Goal: Task Accomplishment & Management: Use online tool/utility

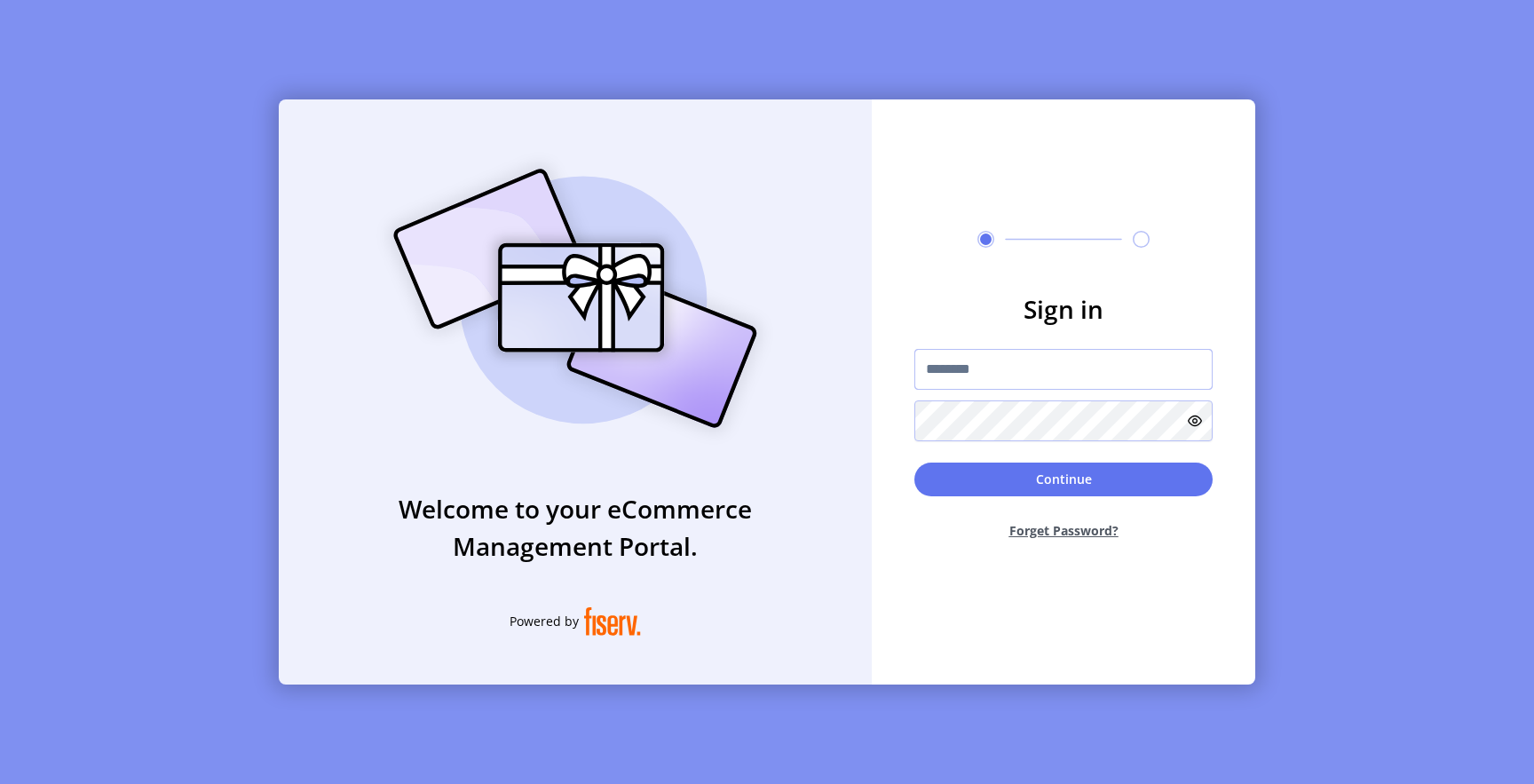
click at [999, 368] on input "text" at bounding box center [1063, 369] width 298 height 41
paste input "**********"
type input "**********"
click at [1006, 466] on button "Continue" at bounding box center [1063, 479] width 298 height 34
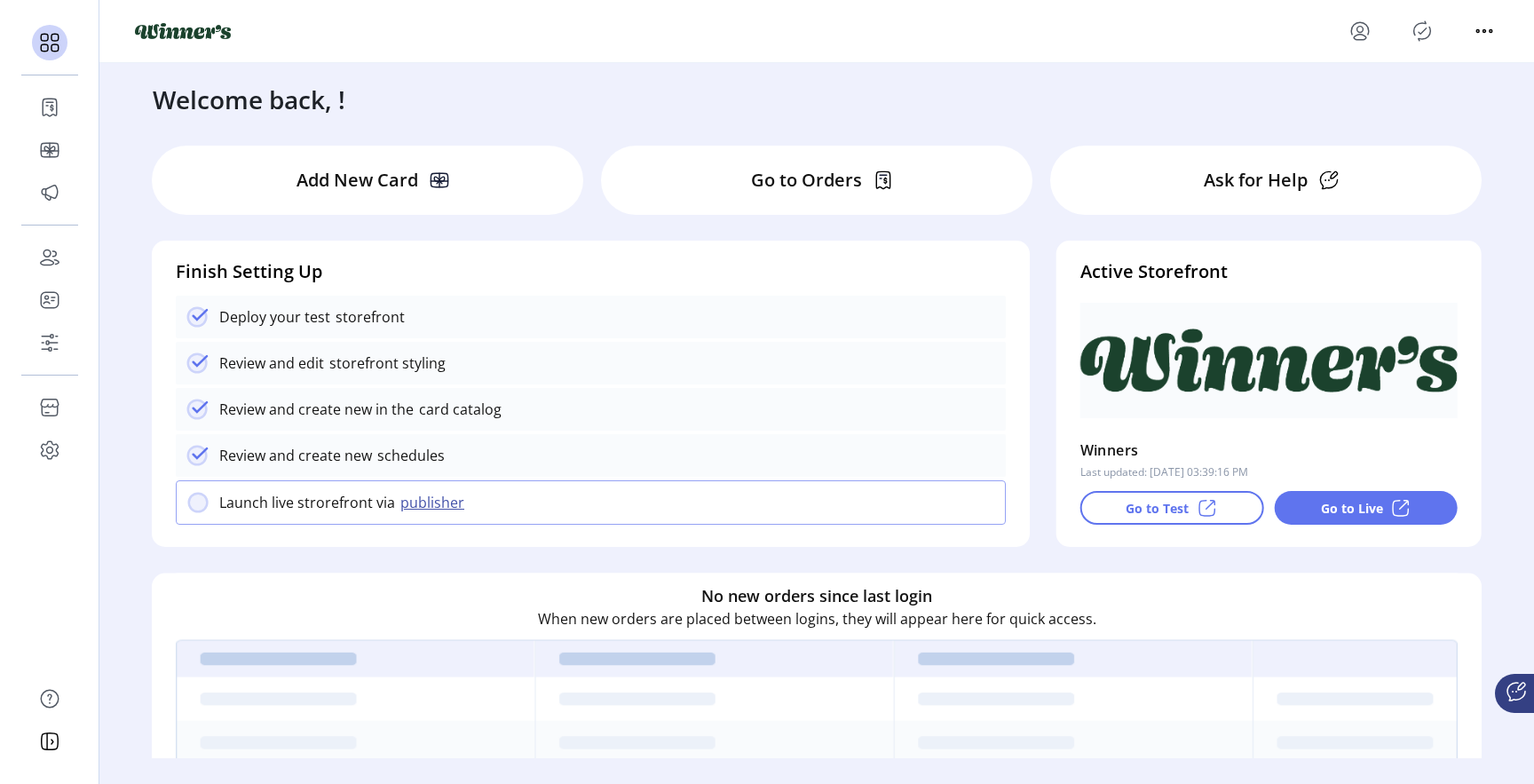
click at [1144, 512] on p "Go to Test" at bounding box center [1156, 508] width 63 height 19
click at [491, 188] on div "Add New Card" at bounding box center [367, 180] width 432 height 69
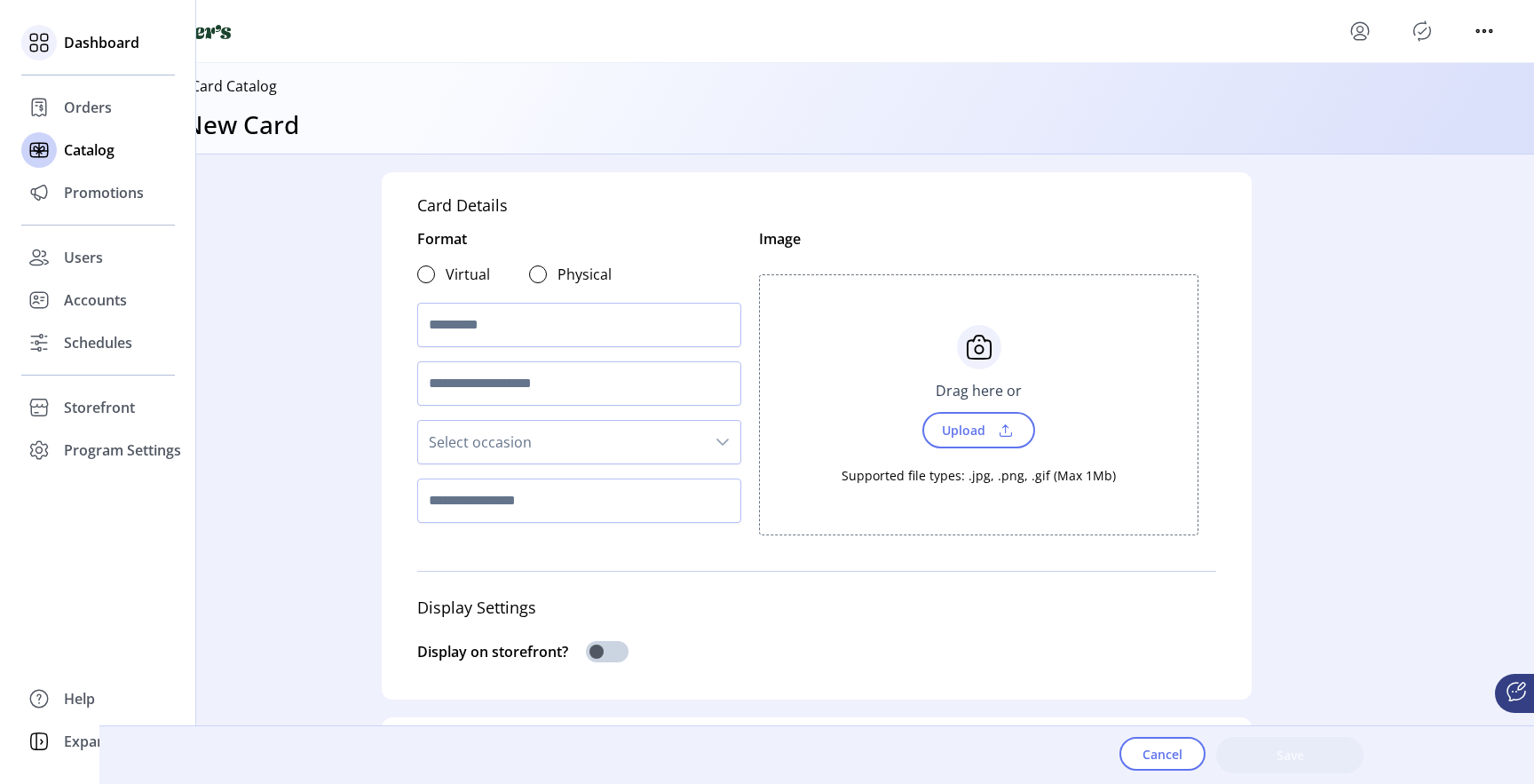
click at [89, 57] on div "Dashboard" at bounding box center [98, 43] width 153 height 43
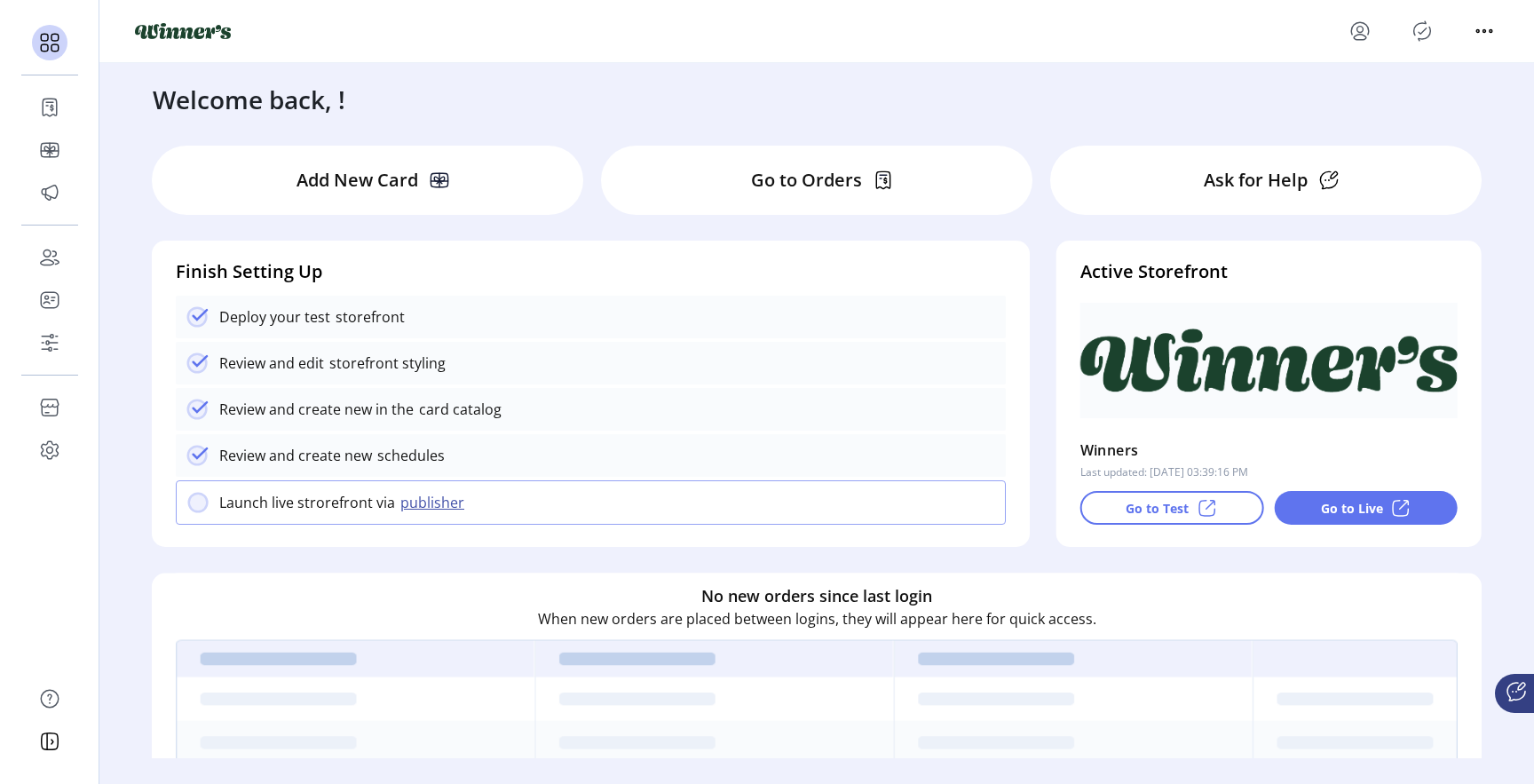
click at [1132, 513] on p "Go to Test" at bounding box center [1156, 508] width 63 height 19
click at [1326, 515] on p "Go to Live" at bounding box center [1352, 508] width 62 height 19
click at [781, 191] on p "Go to Orders" at bounding box center [806, 180] width 111 height 26
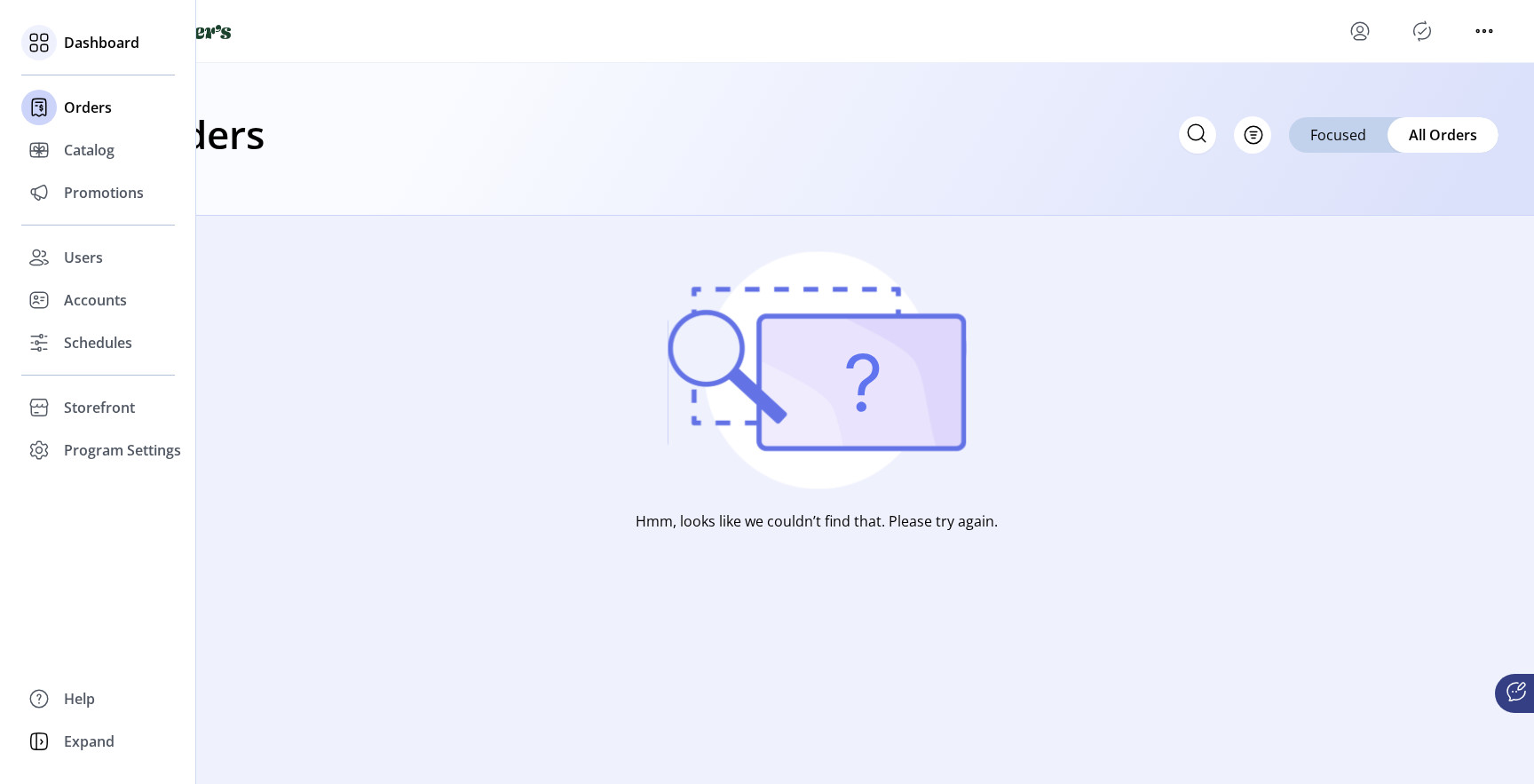
click at [65, 42] on span "Dashboard" at bounding box center [101, 42] width 76 height 21
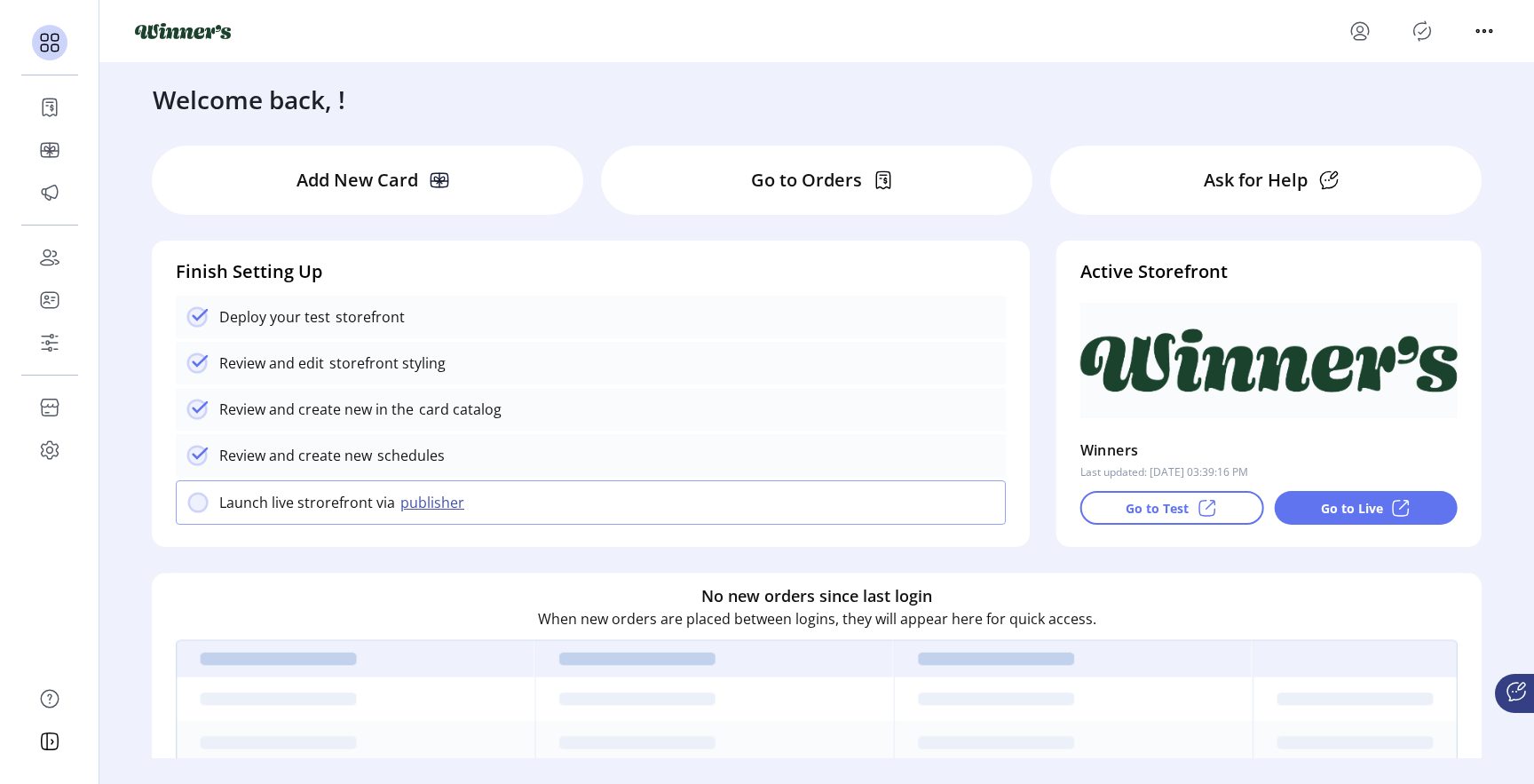
click at [379, 184] on p "Add New Card" at bounding box center [357, 180] width 122 height 26
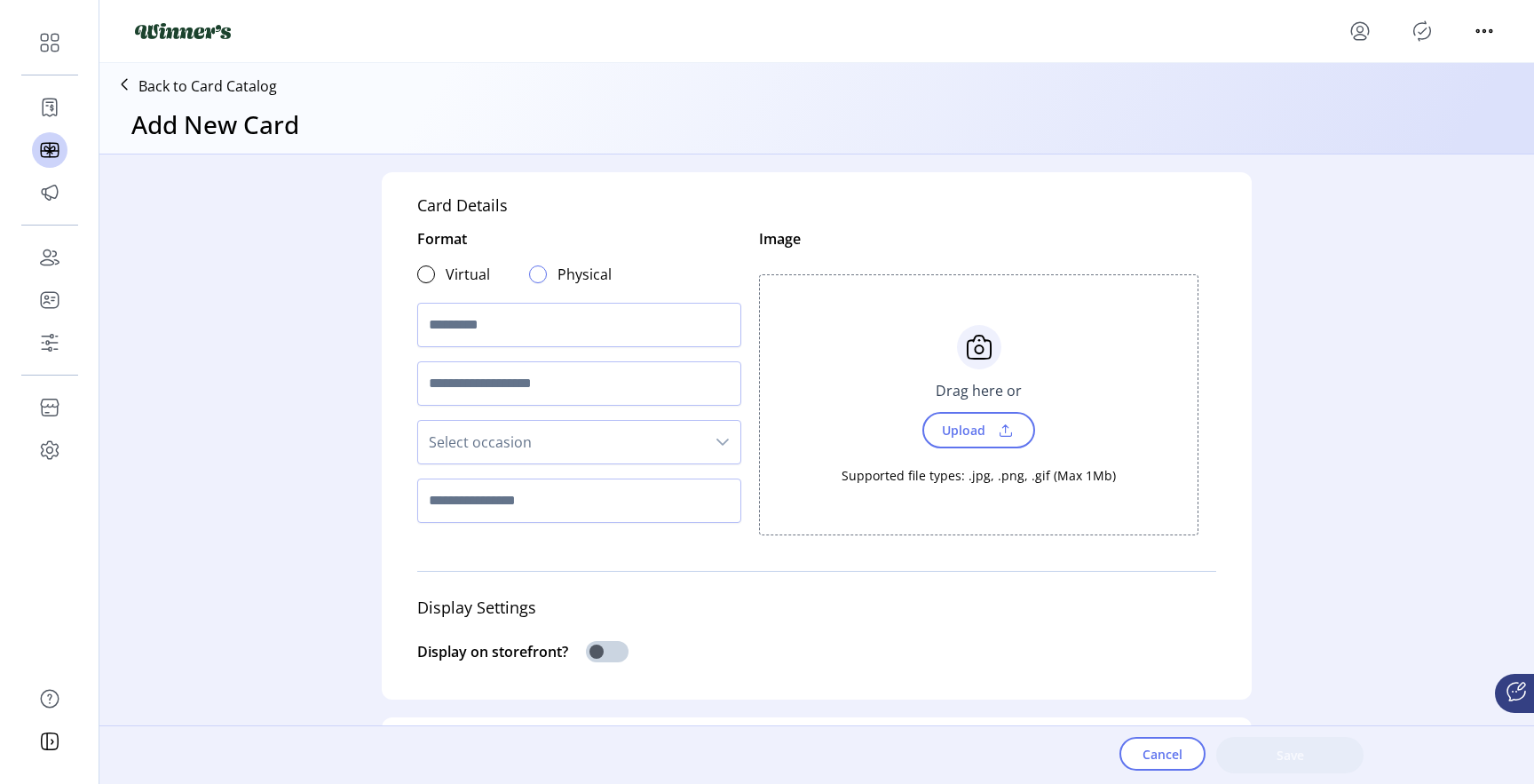
click at [536, 279] on div at bounding box center [538, 274] width 18 height 18
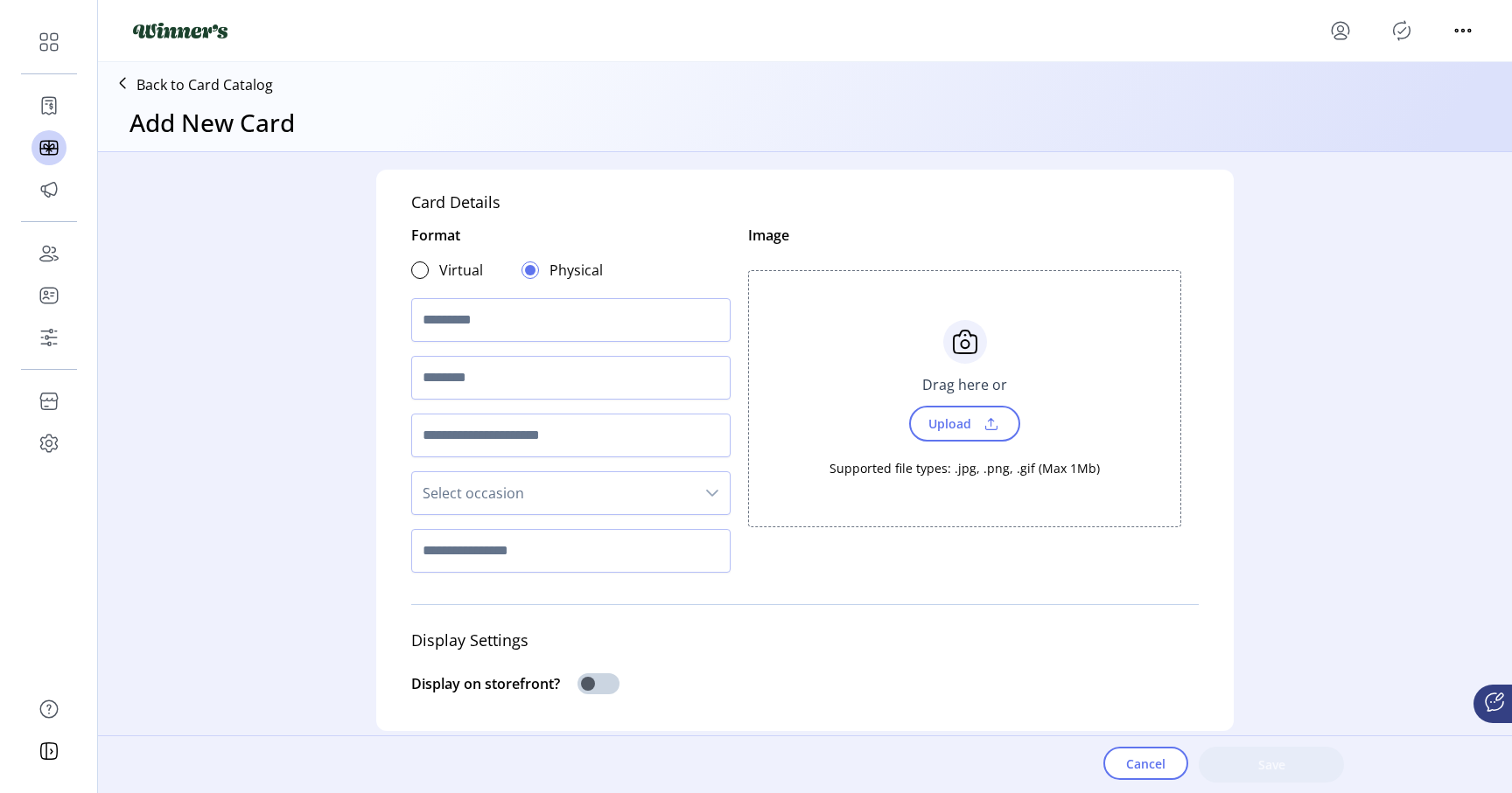
scroll to position [10, 6]
